Goal: Check status: Check status

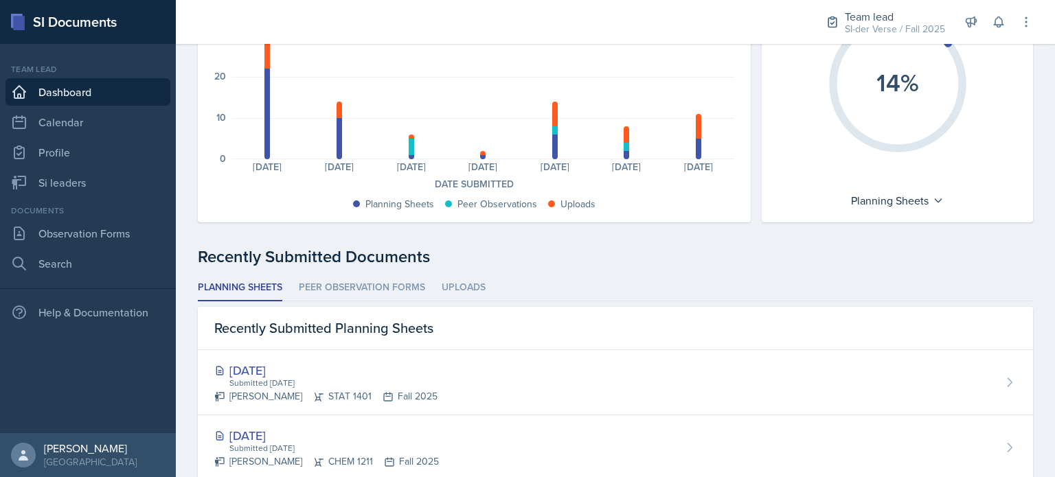
scroll to position [159, 0]
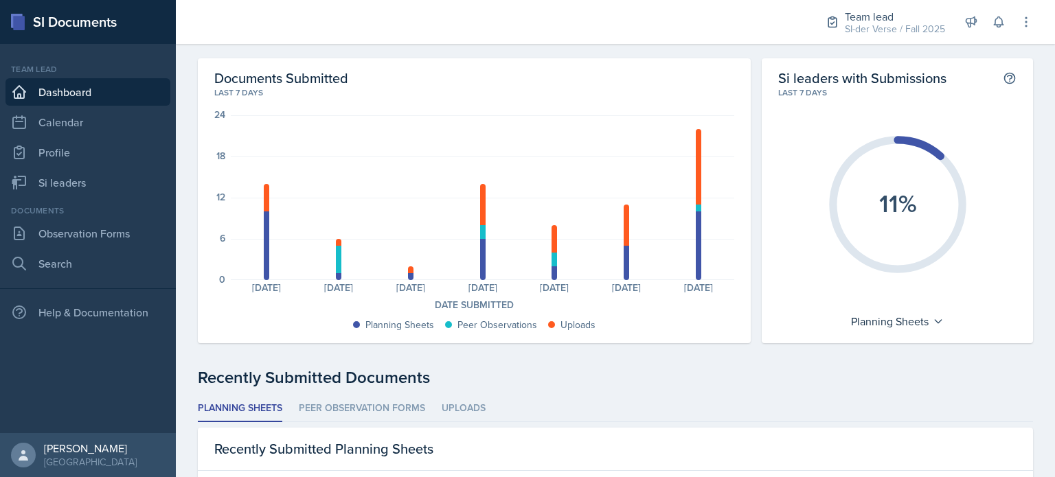
scroll to position [210, 0]
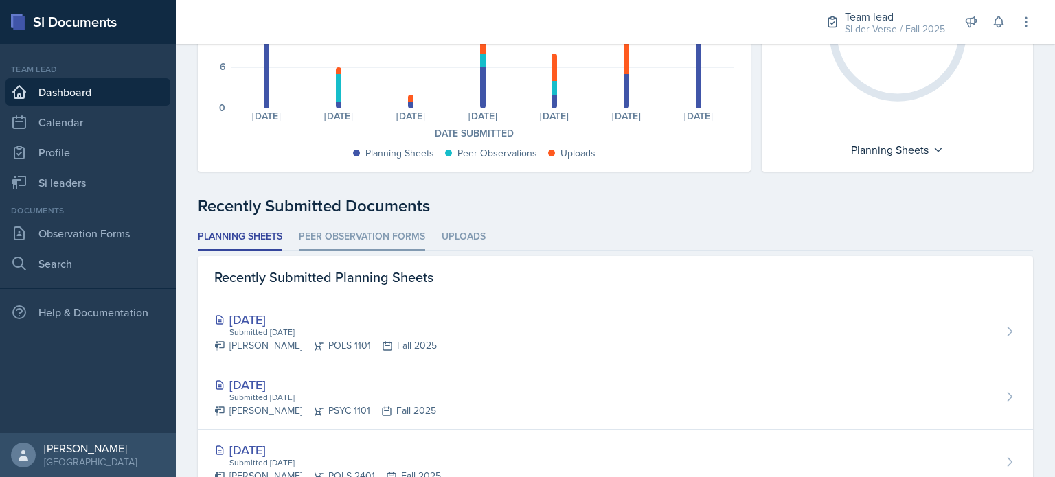
click at [423, 241] on li "Peer Observation Forms" at bounding box center [362, 237] width 126 height 27
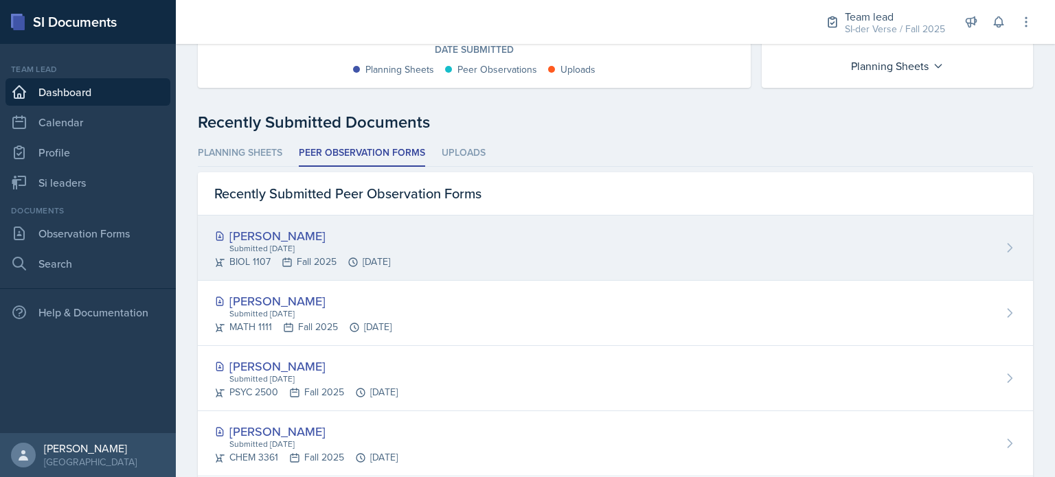
scroll to position [294, 0]
click at [436, 251] on div "[PERSON_NAME] Submitted [DATE] BIOL 1107 Fall 2025 [DATE]" at bounding box center [615, 247] width 835 height 65
